Goal: Task Accomplishment & Management: Use online tool/utility

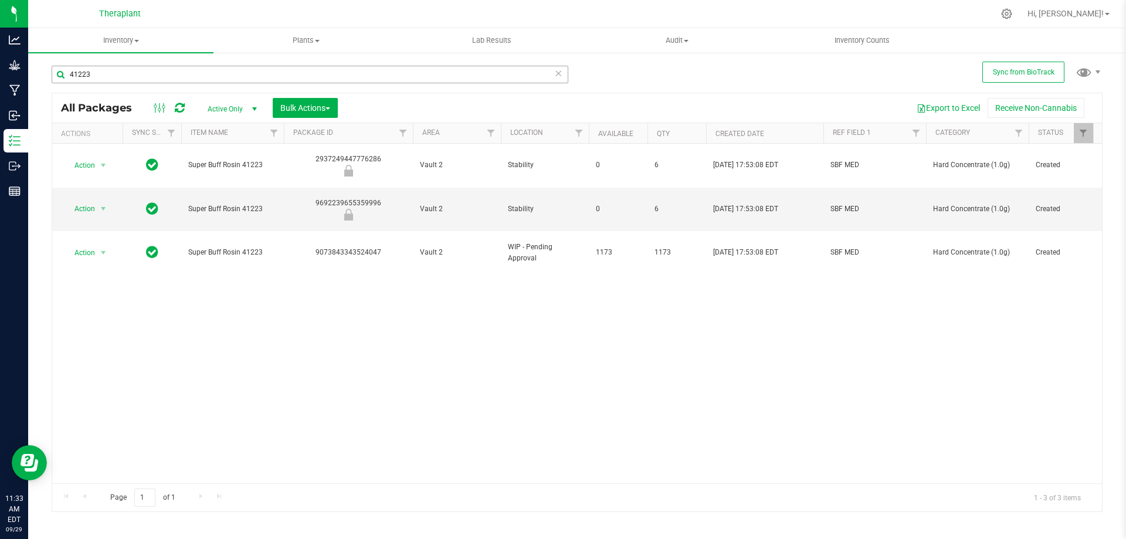
drag, startPoint x: 178, startPoint y: 79, endPoint x: 80, endPoint y: 79, distance: 97.9
click at [80, 79] on input "41223" at bounding box center [310, 75] width 517 height 18
type input "41315"
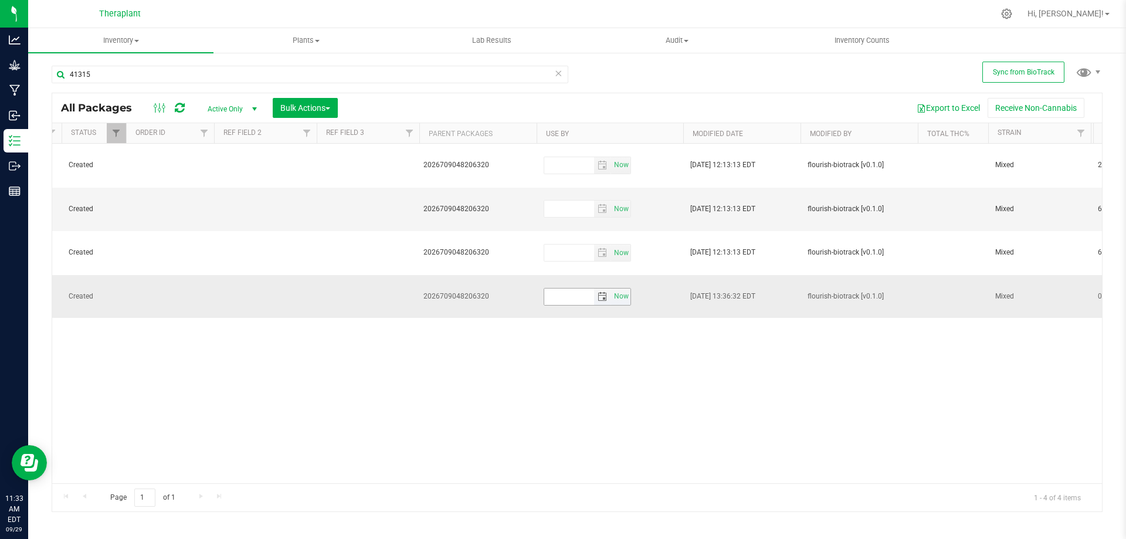
click at [605, 292] on span "select" at bounding box center [602, 296] width 9 height 9
click at [616, 288] on link "[DATE]" at bounding box center [606, 282] width 126 height 18
click at [653, 280] on link "Next" at bounding box center [659, 279] width 18 height 18
click at [567, 377] on link "Sep" at bounding box center [561, 380] width 30 height 30
click at [604, 376] on link "23" at bounding box center [605, 377] width 17 height 18
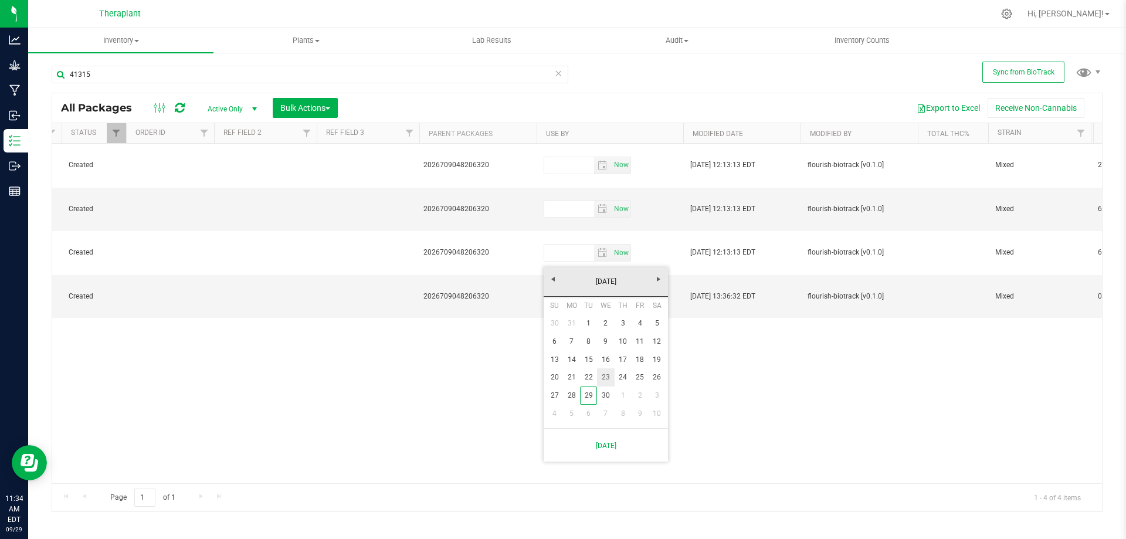
type input "[DATE]"
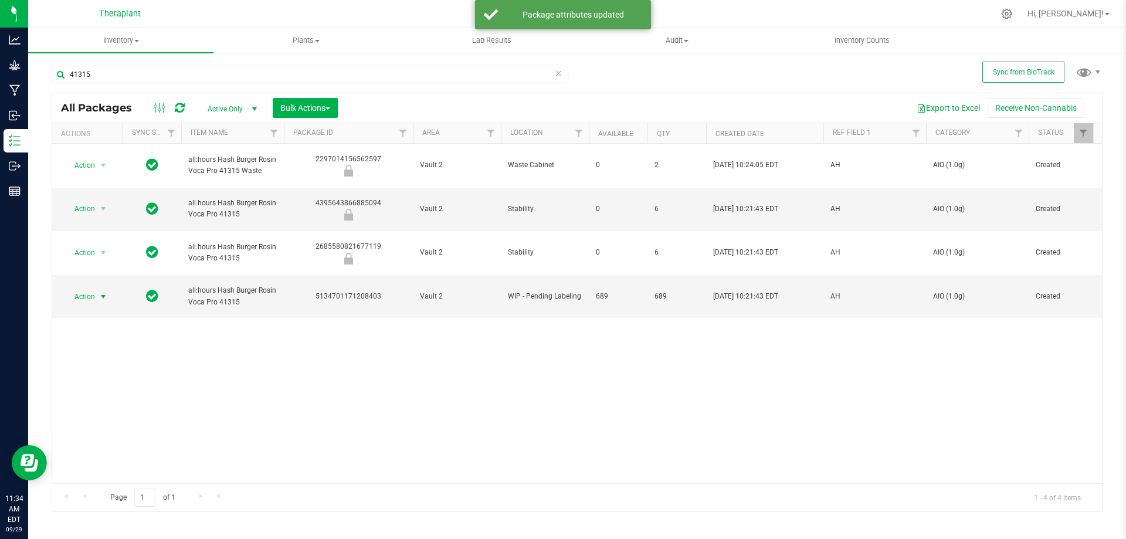
drag, startPoint x: 101, startPoint y: 259, endPoint x: 99, endPoint y: 267, distance: 9.1
click at [101, 292] on span "select" at bounding box center [103, 296] width 9 height 9
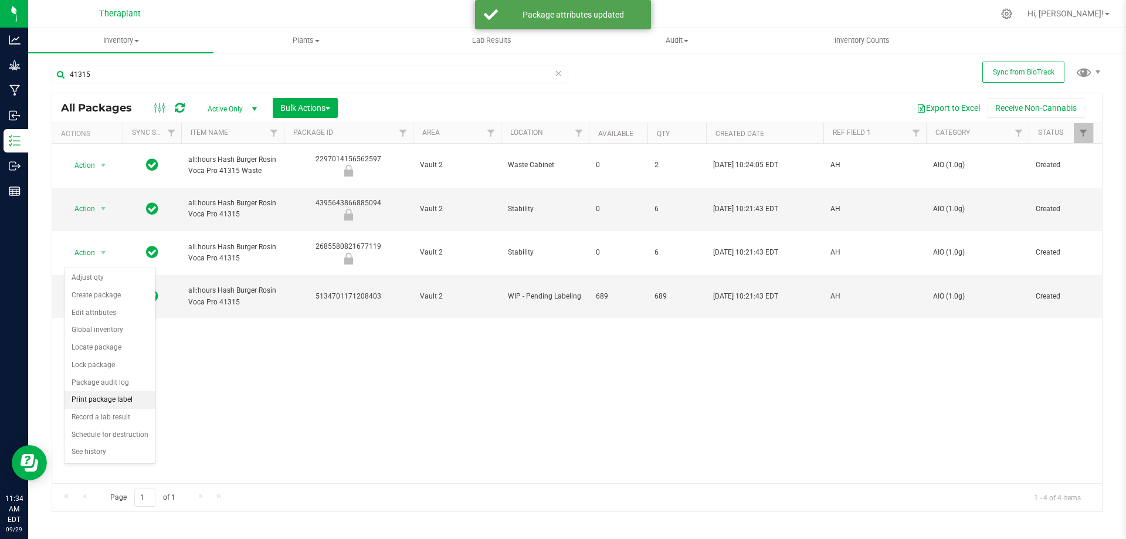
click at [121, 398] on li "Print package label" at bounding box center [110, 400] width 91 height 18
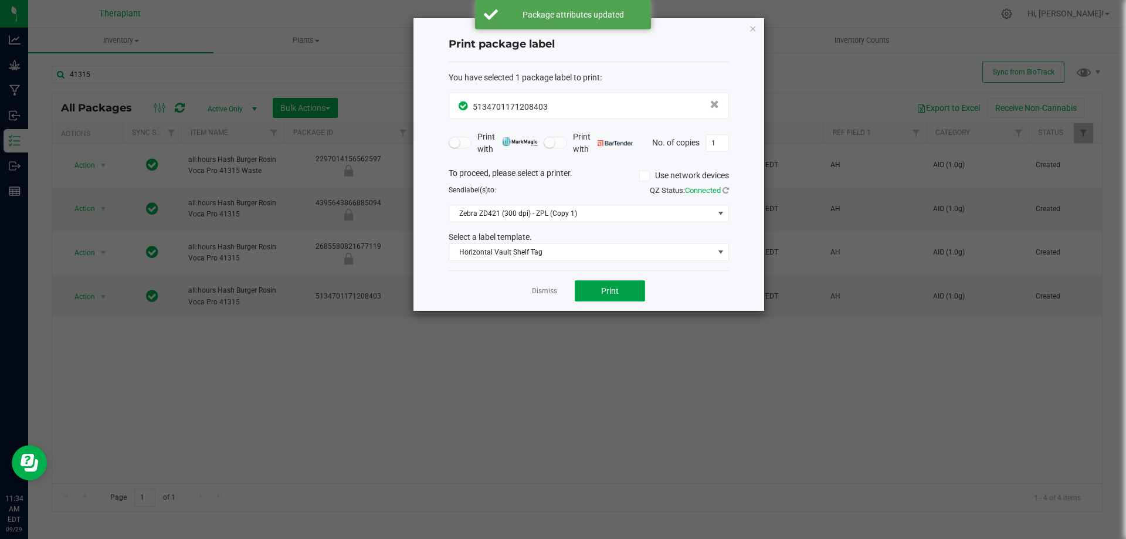
click at [595, 289] on button "Print" at bounding box center [610, 290] width 70 height 21
click at [754, 25] on icon "button" at bounding box center [753, 28] width 8 height 14
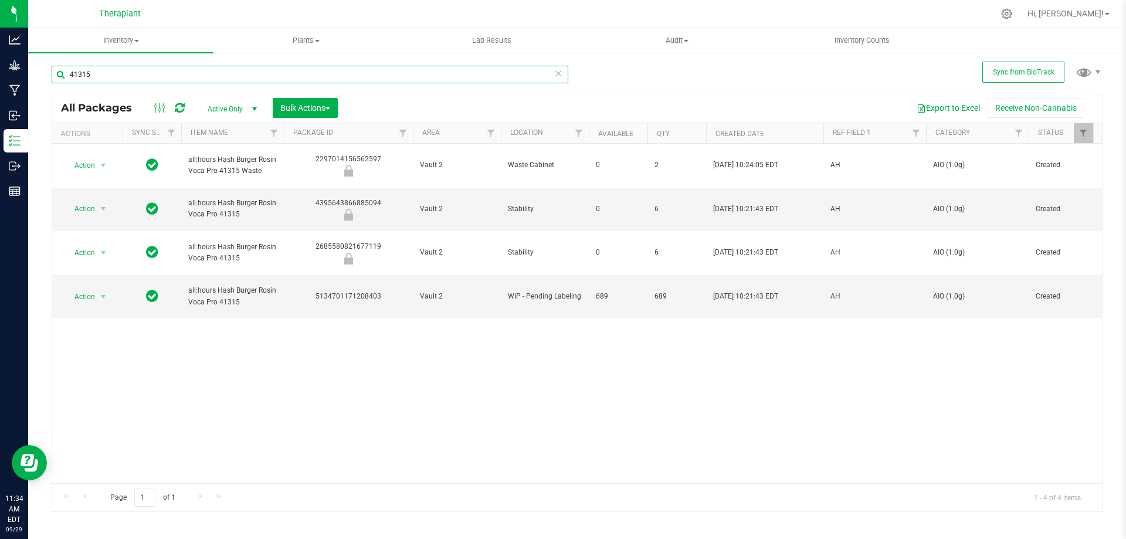
drag, startPoint x: 80, startPoint y: 73, endPoint x: 191, endPoint y: 83, distance: 111.3
click at [191, 83] on input "41315" at bounding box center [310, 75] width 517 height 18
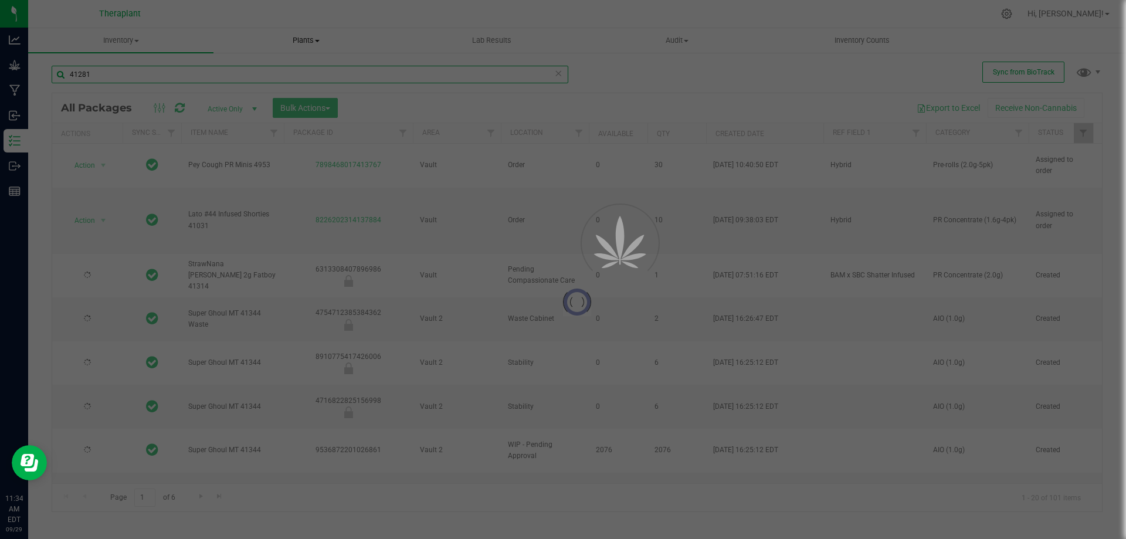
type input "41281"
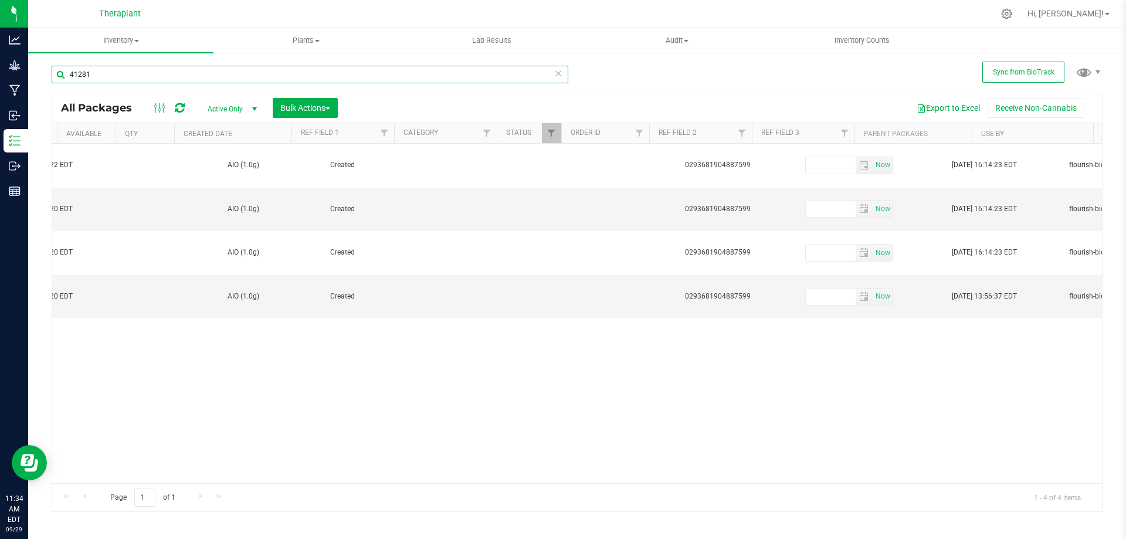
scroll to position [0, 706]
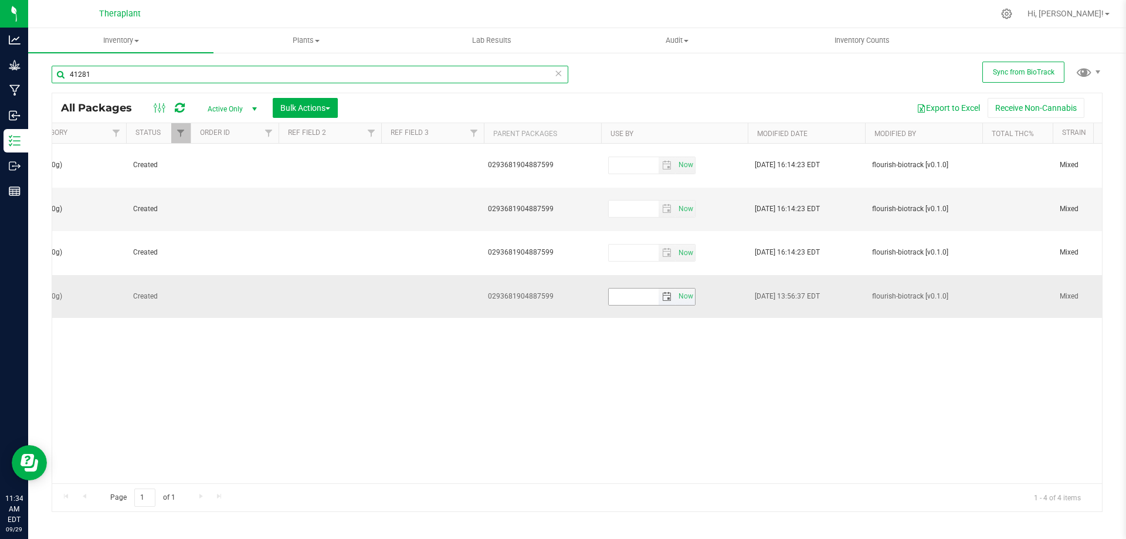
click at [666, 292] on span "select" at bounding box center [666, 296] width 9 height 9
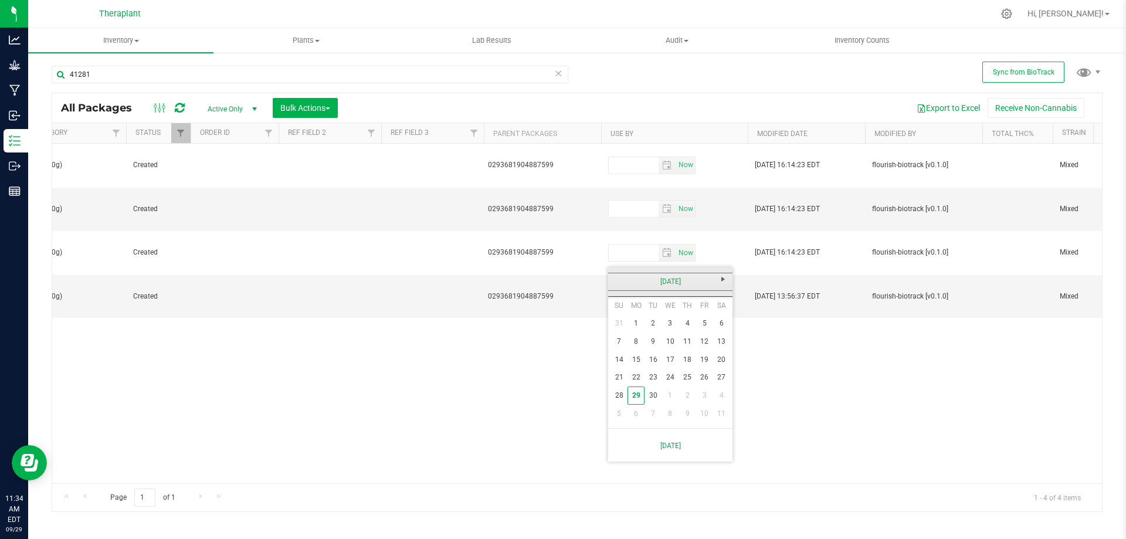
drag, startPoint x: 684, startPoint y: 280, endPoint x: 706, endPoint y: 286, distance: 23.2
click at [684, 279] on link "[DATE]" at bounding box center [671, 282] width 126 height 18
click at [723, 277] on span "Next" at bounding box center [722, 278] width 9 height 9
click at [632, 385] on link "Sep" at bounding box center [626, 380] width 30 height 30
click at [706, 358] on link "18" at bounding box center [704, 360] width 17 height 18
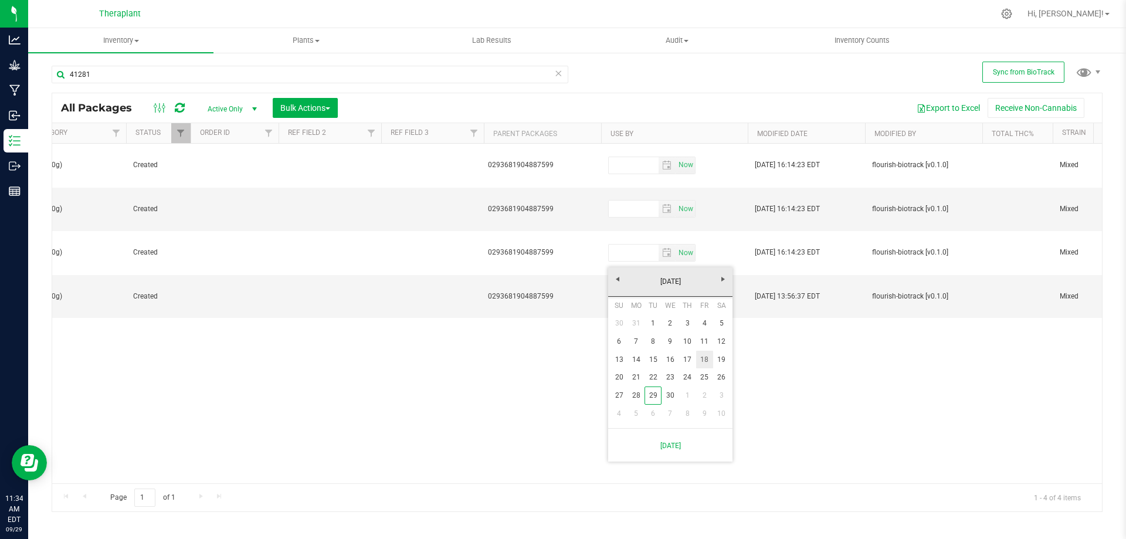
type input "[DATE]"
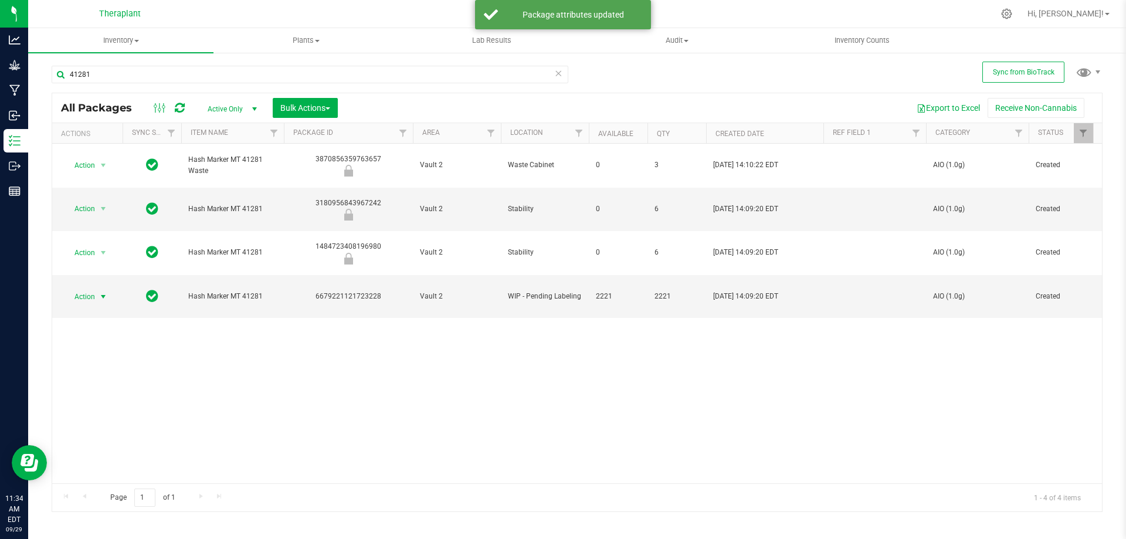
drag, startPoint x: 84, startPoint y: 259, endPoint x: 68, endPoint y: 309, distance: 52.9
click at [84, 289] on span "Action" at bounding box center [80, 297] width 32 height 16
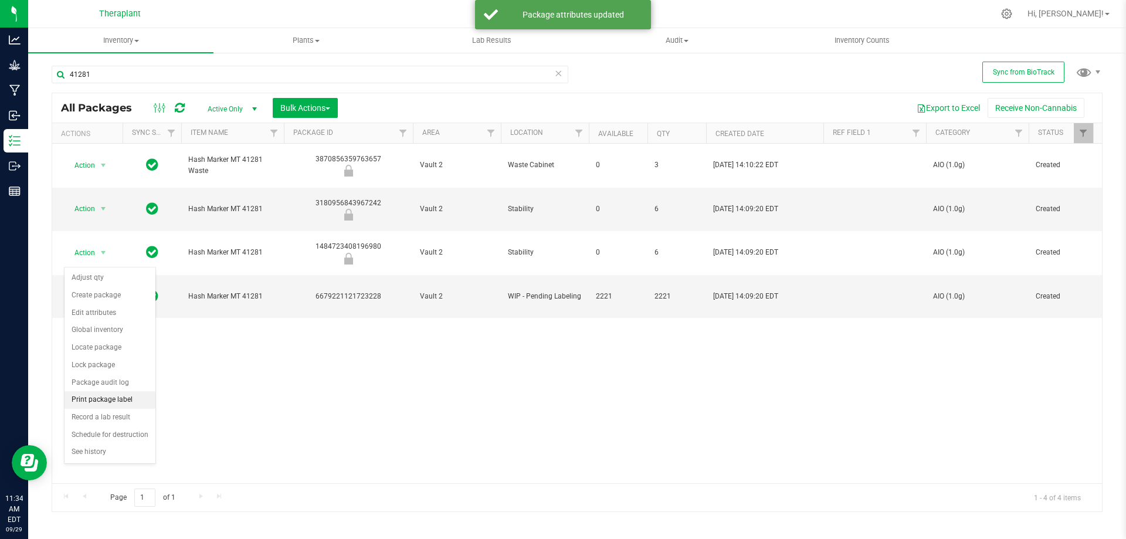
click at [108, 394] on li "Print package label" at bounding box center [110, 400] width 91 height 18
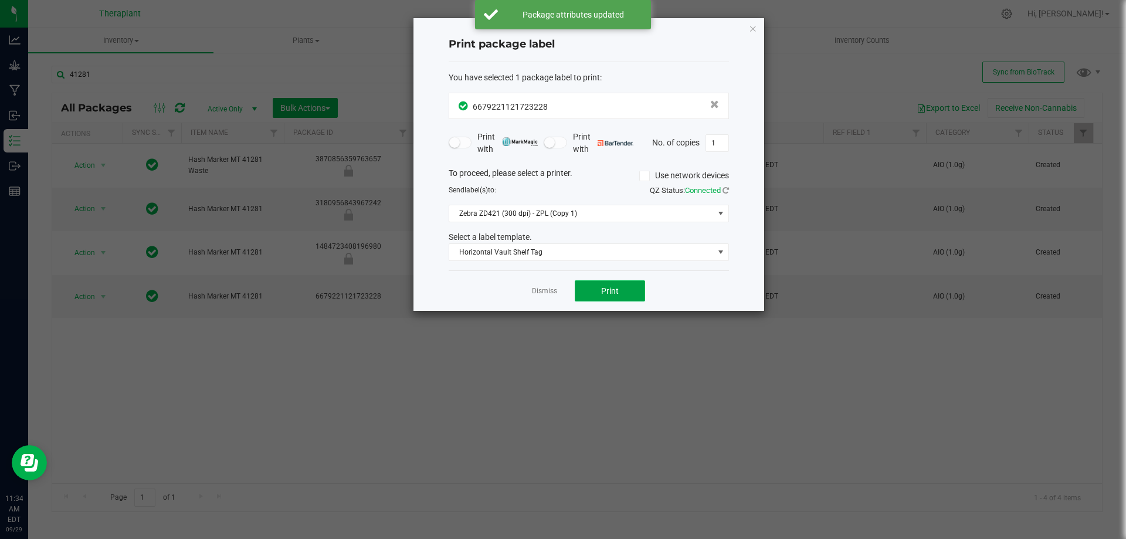
click at [599, 291] on button "Print" at bounding box center [610, 290] width 70 height 21
click at [604, 291] on span "Print" at bounding box center [610, 290] width 18 height 9
click at [716, 141] on input "1" at bounding box center [717, 143] width 22 height 16
type input "225"
click at [623, 286] on button "Print" at bounding box center [610, 290] width 70 height 21
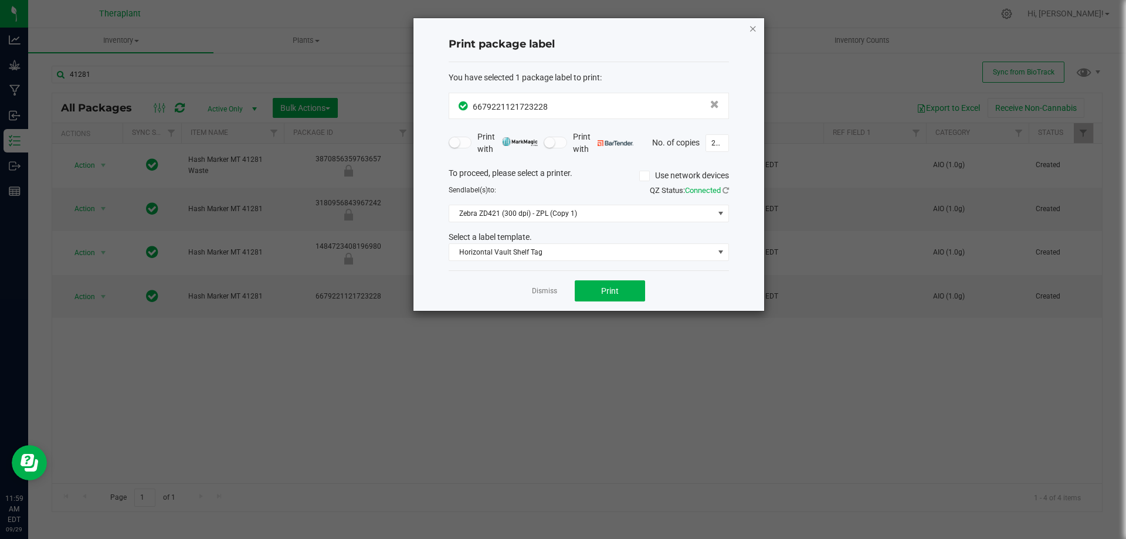
click at [751, 29] on icon "button" at bounding box center [753, 28] width 8 height 14
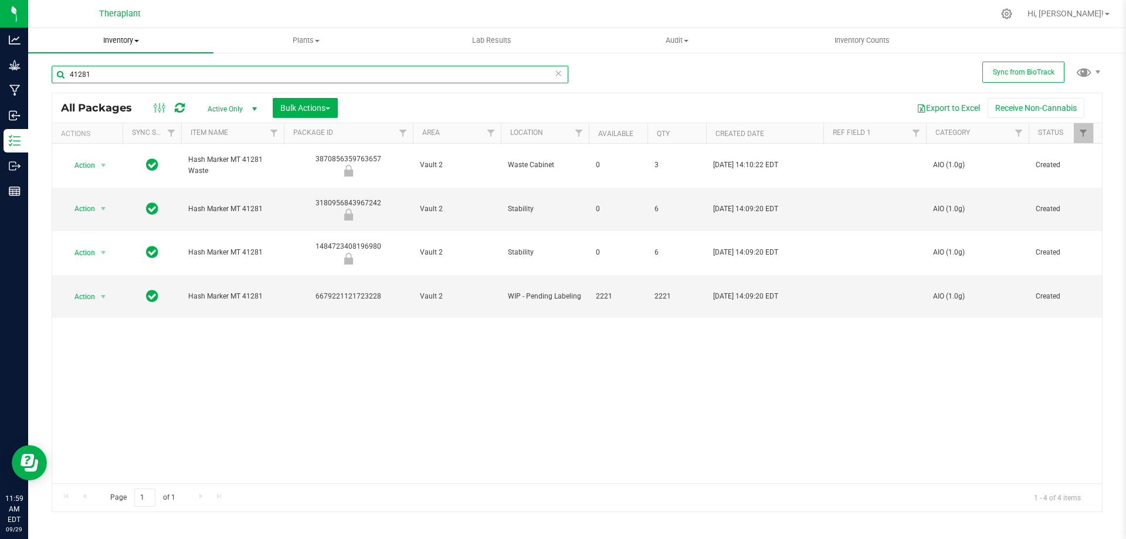
drag, startPoint x: 79, startPoint y: 73, endPoint x: 198, endPoint y: 39, distance: 124.4
click at [196, 39] on inventory "Inventory All packages All inventory Waste log Create inventory Plants All plan…" at bounding box center [577, 218] width 1098 height 381
type input "41315"
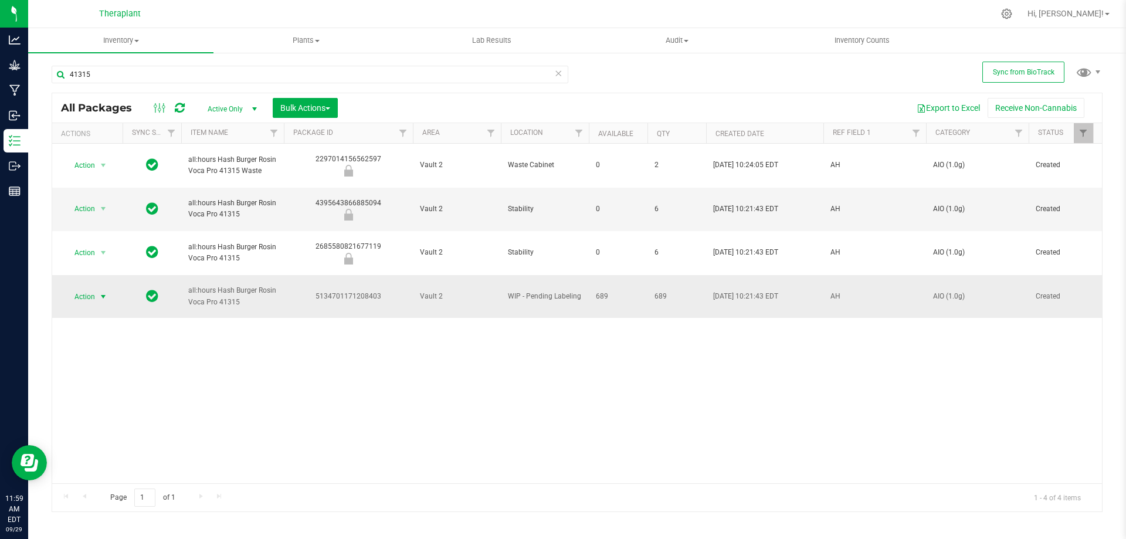
click at [100, 292] on span "select" at bounding box center [103, 296] width 9 height 9
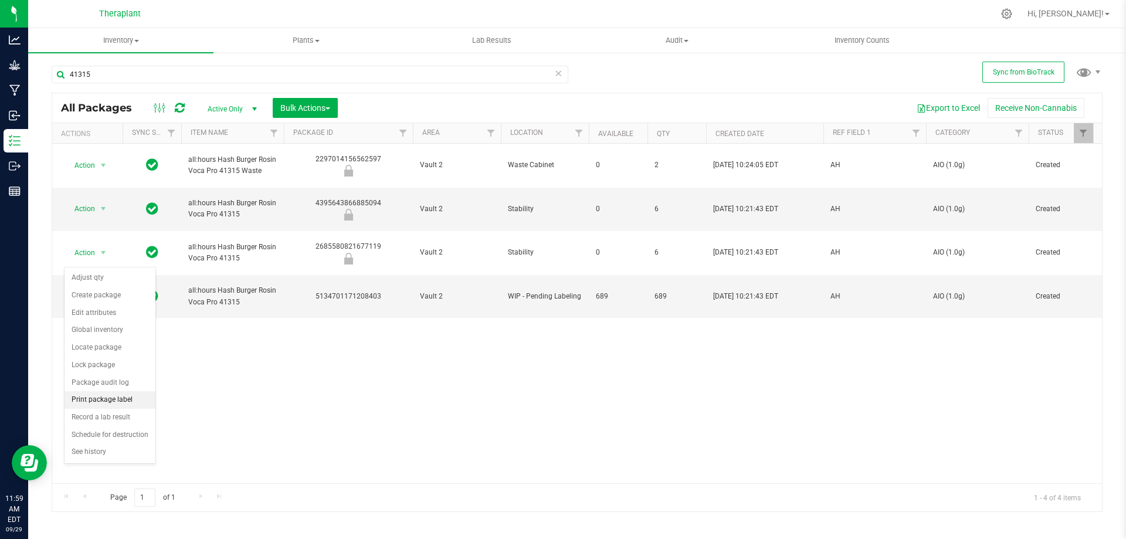
click at [126, 405] on li "Print package label" at bounding box center [110, 400] width 91 height 18
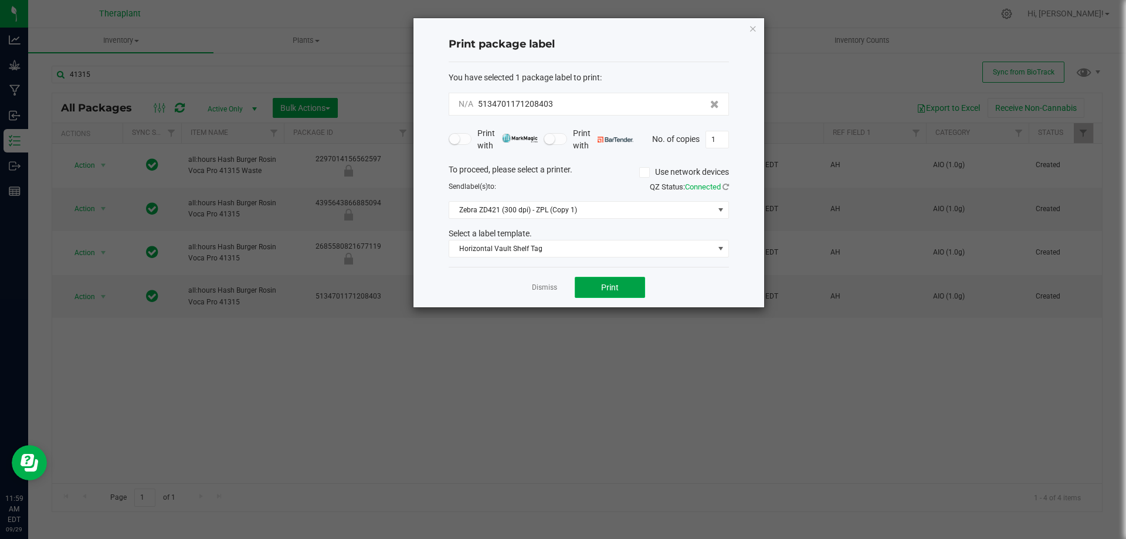
click at [619, 289] on button "Print" at bounding box center [610, 287] width 70 height 21
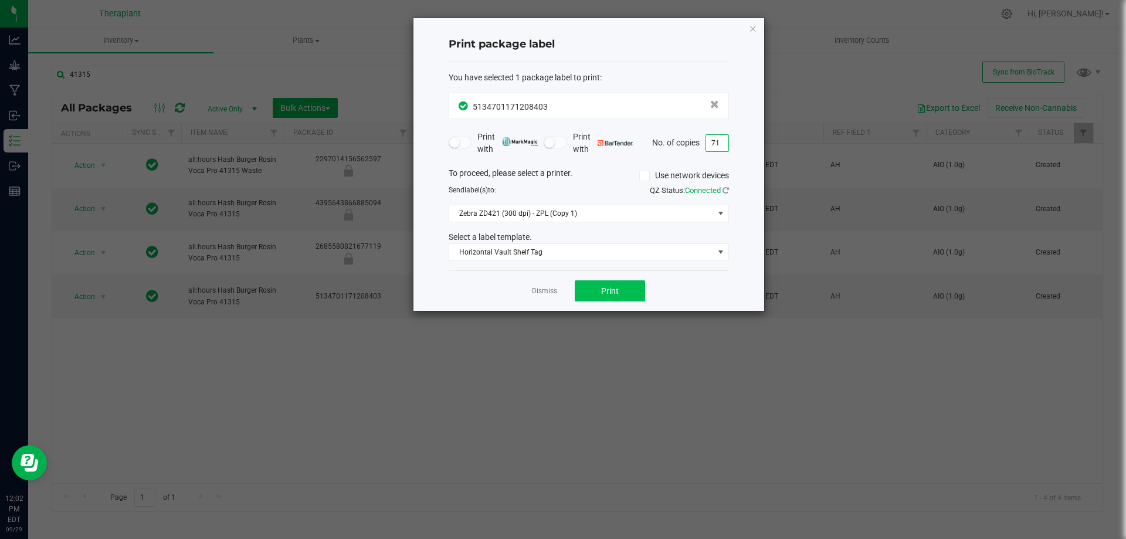
type input "71"
click at [601, 289] on button "Print" at bounding box center [610, 290] width 70 height 21
